Goal: Task Accomplishment & Management: Complete application form

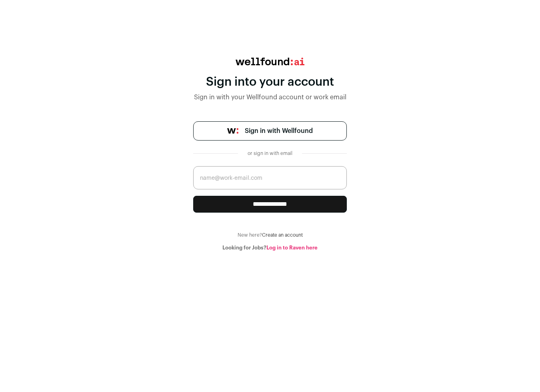
click at [256, 178] on input "email" at bounding box center [270, 177] width 154 height 23
click at [350, 251] on com-1password-button at bounding box center [270, 251] width 540 height 0
type input "[PERSON_NAME][EMAIL_ADDRESS][DOMAIN_NAME]"
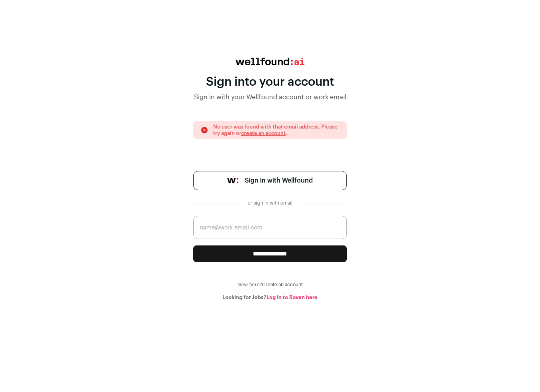
click at [259, 229] on input "email" at bounding box center [270, 227] width 154 height 23
type input "[PERSON_NAME][EMAIL_ADDRESS][DOMAIN_NAME]"
click at [389, 256] on div "**********" at bounding box center [270, 179] width 540 height 243
click at [284, 246] on input "**********" at bounding box center [270, 253] width 154 height 17
click at [265, 227] on input "email" at bounding box center [270, 227] width 154 height 23
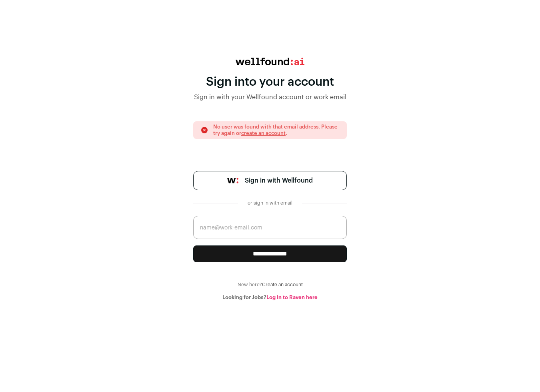
click at [274, 133] on link "create an account" at bounding box center [263, 132] width 44 height 5
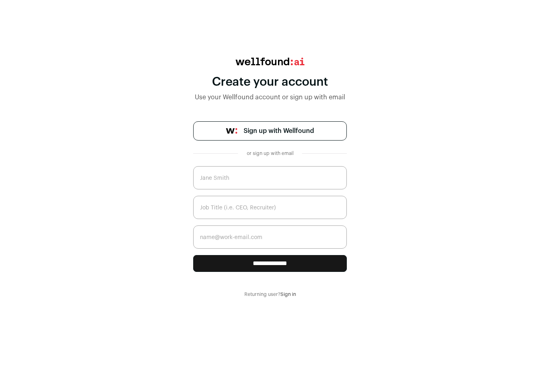
click at [248, 178] on input "text" at bounding box center [270, 177] width 154 height 23
type input "[PERSON_NAME]"
type input "Software Engineer"
click at [208, 239] on input "email" at bounding box center [270, 236] width 154 height 23
type input "[PERSON_NAME][EMAIL_ADDRESS][DOMAIN_NAME]"
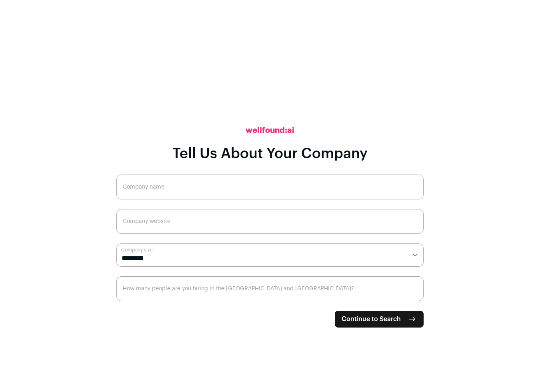
click at [179, 188] on input "Company name" at bounding box center [269, 186] width 307 height 25
type input "Dragnon"
type input "dragnon.com"
click at [162, 259] on select "**********" at bounding box center [269, 254] width 307 height 23
select select "*"
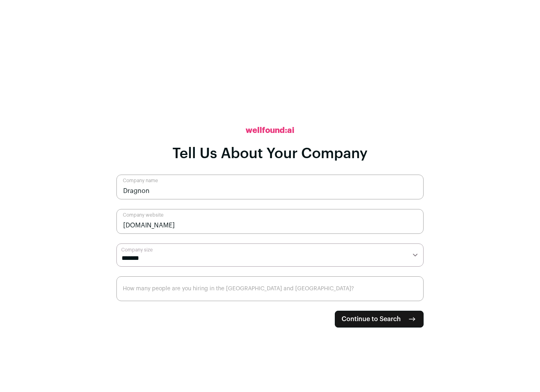
click at [180, 290] on input "How many people are you hiring in the US and Canada?" at bounding box center [269, 288] width 307 height 25
type input "0"
click at [370, 316] on span "Continue to Search" at bounding box center [371, 319] width 59 height 10
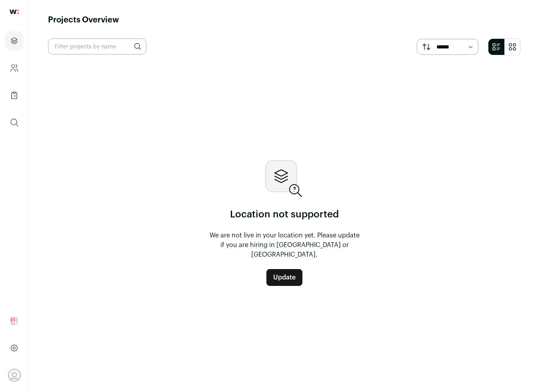
click at [288, 272] on link "Update" at bounding box center [284, 277] width 36 height 17
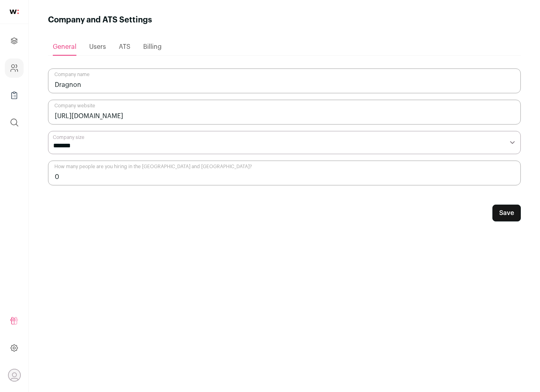
click at [501, 210] on button "Save" at bounding box center [506, 212] width 28 height 17
